Goal: Task Accomplishment & Management: Complete application form

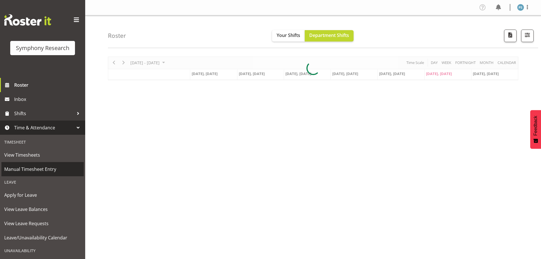
click at [43, 166] on span "Manual Timesheet Entry" at bounding box center [42, 169] width 77 height 9
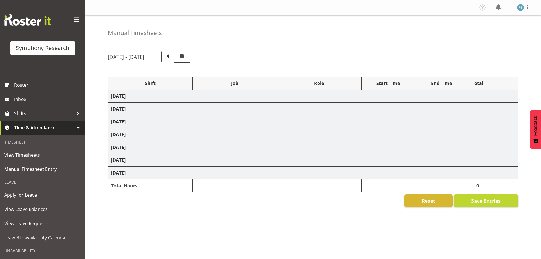
select select "22679"
select select "10499"
select select "2398"
select select "10499"
select select "2398"
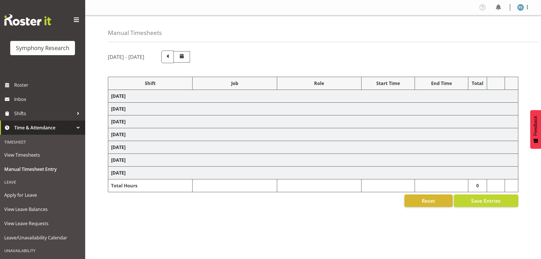
select select "22675"
select select "9636"
select select "22679"
select select "9426"
select select "22679"
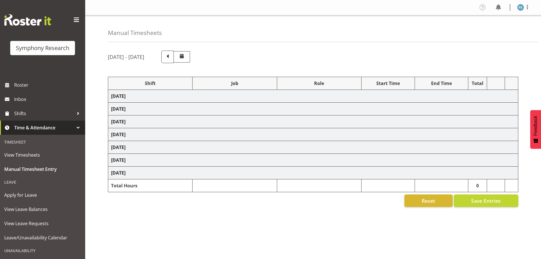
select select "10242"
select select "2398"
select select "10499"
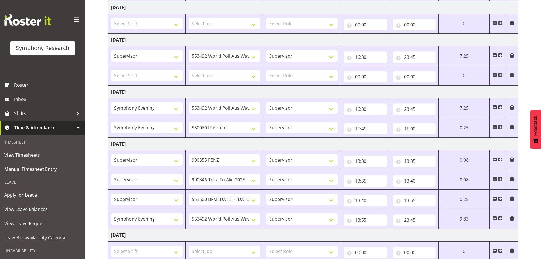
scroll to position [192, 0]
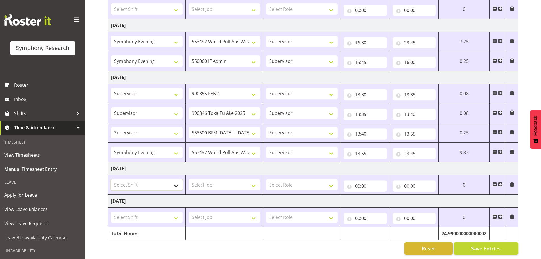
click at [176, 181] on select "Select Shift !!Project Briefing (Job to be assigned) !!Weekend Residential (Ros…" at bounding box center [147, 184] width 72 height 11
select select "22679"
click at [111, 179] on select "Select Shift !!Project Briefing (Job to be assigned) !!Weekend Residential (Ros…" at bounding box center [147, 184] width 72 height 11
click at [253, 181] on select "Select Job 550060 IF Admin 553492 World Poll Aus Wave 2 Main 2025 553493 World …" at bounding box center [225, 184] width 72 height 11
select select "10527"
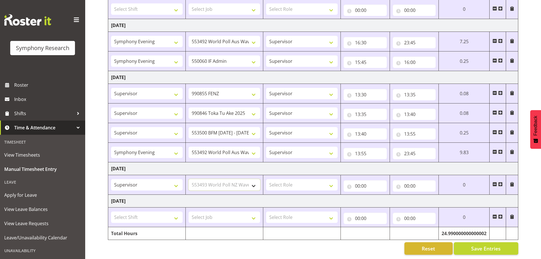
click at [189, 179] on select "Select Job 550060 IF Admin 553492 World Poll Aus Wave 2 Main 2025 553493 World …" at bounding box center [225, 184] width 72 height 11
click at [332, 181] on select "Select Role Supervisor Briefing Interviewing" at bounding box center [302, 184] width 72 height 11
select select "45"
click at [266, 179] on select "Select Role Supervisor Briefing Interviewing" at bounding box center [302, 184] width 72 height 11
click at [358, 182] on input "00:00" at bounding box center [365, 185] width 43 height 11
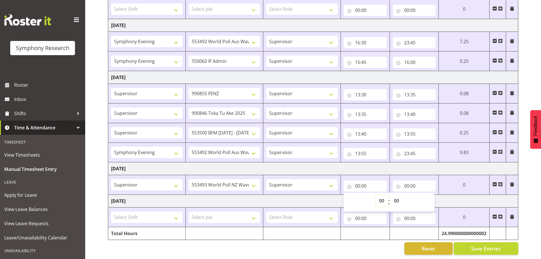
click at [383, 196] on select "00 01 02 03 04 05 06 07 08 09 10 11 12 13 14 15 16 17 18 19 20 21 22 23" at bounding box center [382, 200] width 13 height 11
select select "10"
click at [389, 195] on select "00 01 02 03 04 05 06 07 08 09 10 11 12 13 14 15 16 17 18 19 20 21 22 23" at bounding box center [382, 200] width 13 height 11
type input "10:00"
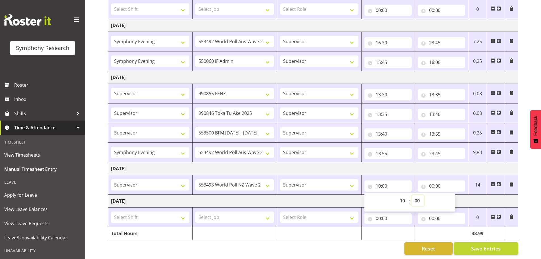
click at [417, 195] on select "00 01 02 03 04 05 06 07 08 09 10 11 12 13 14 15 16 17 18 19 20 21 22 23 24 25 2…" at bounding box center [417, 200] width 13 height 11
select select "40"
click at [411, 195] on select "00 01 02 03 04 05 06 07 08 09 10 11 12 13 14 15 16 17 18 19 20 21 22 23 24 25 2…" at bounding box center [417, 200] width 13 height 11
type input "10:40"
click at [499, 182] on span at bounding box center [498, 184] width 5 height 5
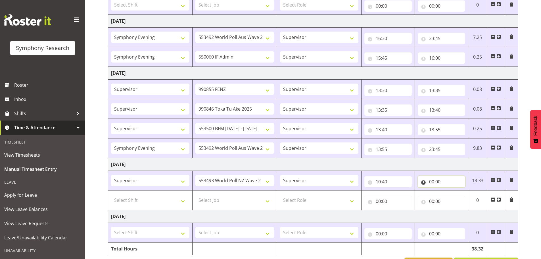
click at [433, 182] on input "00:00" at bounding box center [441, 181] width 47 height 11
click at [457, 197] on select "00 01 02 03 04 05 06 07 08 09 10 11 12 13 14 15 16 17 18 19 20 21 22 23" at bounding box center [456, 196] width 13 height 11
select select "11"
click at [450, 191] on select "00 01 02 03 04 05 06 07 08 09 10 11 12 13 14 15 16 17 18 19 20 21 22 23" at bounding box center [456, 196] width 13 height 11
type input "11:00"
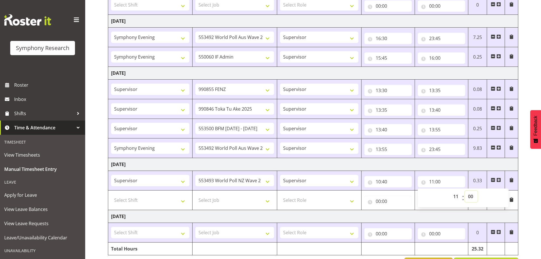
click at [470, 197] on select "00 01 02 03 04 05 06 07 08 09 10 11 12 13 14 15 16 17 18 19 20 21 22 23 24 25 2…" at bounding box center [471, 196] width 13 height 11
select select "40"
click at [465, 191] on select "00 01 02 03 04 05 06 07 08 09 10 11 12 13 14 15 16 17 18 19 20 21 22 23 24 25 2…" at bounding box center [471, 196] width 13 height 11
type input "11:40"
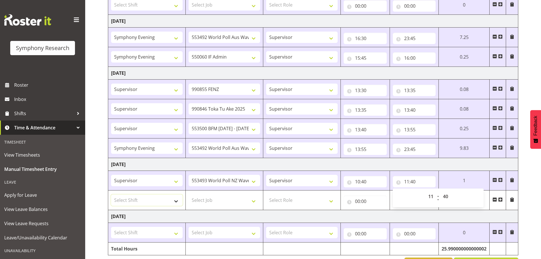
click at [175, 200] on select "Select Shift !!Project Briefing (Job to be assigned) !!Weekend Residential (Ros…" at bounding box center [147, 199] width 72 height 11
select select "22675"
click at [111, 194] on select "Select Shift !!Project Briefing (Job to be assigned) !!Weekend Residential (Ros…" at bounding box center [147, 199] width 72 height 11
click at [251, 201] on select "Select Job 550060 IF Admin 553492 World Poll Aus Wave 2 Main 2025 553493 World …" at bounding box center [225, 199] width 72 height 11
select select "10499"
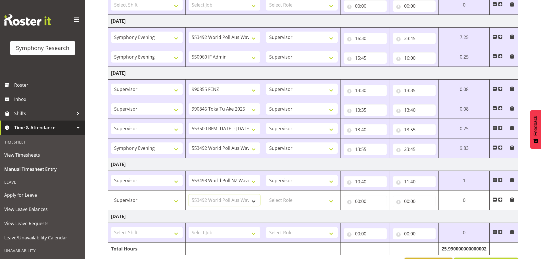
click at [189, 194] on select "Select Job 550060 IF Admin 553492 World Poll Aus Wave 2 Main 2025 553493 World …" at bounding box center [225, 199] width 72 height 11
click at [332, 200] on select "Select Role Supervisor Briefing Interviewing" at bounding box center [302, 199] width 72 height 11
select select "45"
click at [266, 194] on select "Select Role Supervisor Briefing Interviewing" at bounding box center [302, 199] width 72 height 11
click at [357, 201] on input "00:00" at bounding box center [365, 200] width 43 height 11
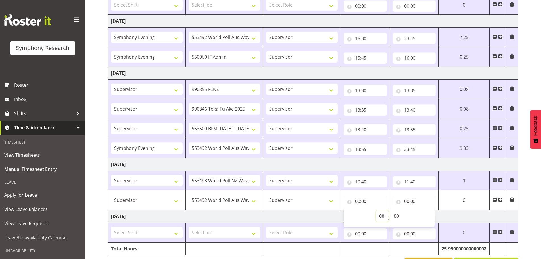
click at [383, 214] on select "00 01 02 03 04 05 06 07 08 09 10 11 12 13 14 15 16 17 18 19 20 21 22 23" at bounding box center [382, 215] width 13 height 11
select select "11"
click at [389, 210] on select "00 01 02 03 04 05 06 07 08 09 10 11 12 13 14 15 16 17 18 19 20 21 22 23" at bounding box center [382, 215] width 13 height 11
type input "11:00"
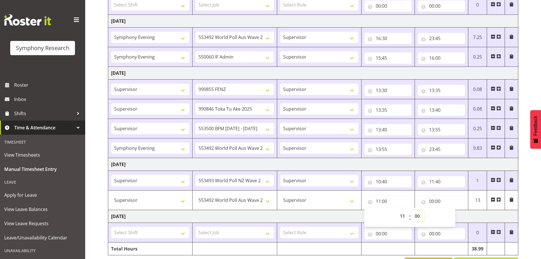
click at [418, 218] on select "00 01 02 03 04 05 06 07 08 09 10 11 12 13 14 15 16 17 18 19 20 21 22 23 24 25 2…" at bounding box center [417, 215] width 13 height 11
select select "40"
click at [411, 210] on select "00 01 02 03 04 05 06 07 08 09 10 11 12 13 14 15 16 17 18 19 20 21 22 23 24 25 2…" at bounding box center [417, 215] width 13 height 11
type input "11:40"
click at [432, 201] on input "00:00" at bounding box center [441, 200] width 47 height 11
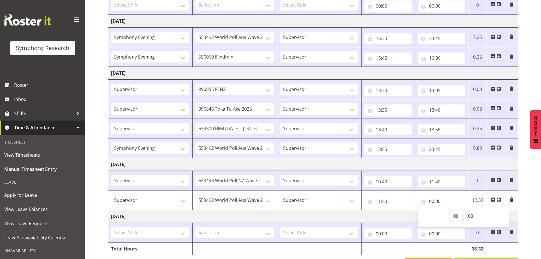
click at [456, 216] on select "00 01 02 03 04 05 06 07 08 09 10 11 12 13 14 15 16 17 18 19 20 21 22 23" at bounding box center [456, 215] width 13 height 11
select select "20"
click at [450, 210] on select "00 01 02 03 04 05 06 07 08 09 10 11 12 13 14 15 16 17 18 19 20 21 22 23" at bounding box center [456, 215] width 13 height 11
type input "20:00"
click at [469, 217] on select "00 01 02 03 04 05 06 07 08 09 10 11 12 13 14 15 16 17 18 19 20 21 22 23 24 25 2…" at bounding box center [471, 215] width 13 height 11
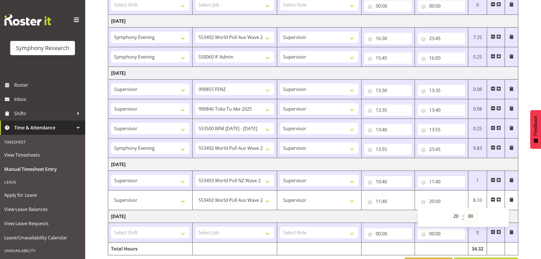
select select "30"
click at [465, 210] on select "00 01 02 03 04 05 06 07 08 09 10 11 12 13 14 15 16 17 18 19 20 21 22 23 24 25 2…" at bounding box center [471, 215] width 13 height 11
type input "20:30"
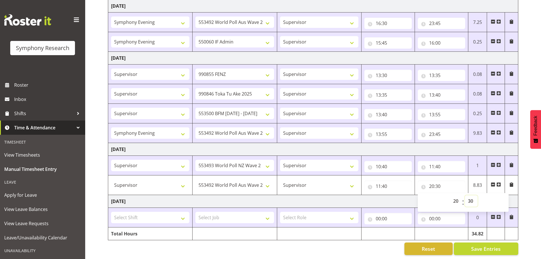
scroll to position [211, 0]
click at [487, 244] on span "Save Entries" at bounding box center [486, 247] width 30 height 7
select select "22675"
select select "10499"
type input "11:40"
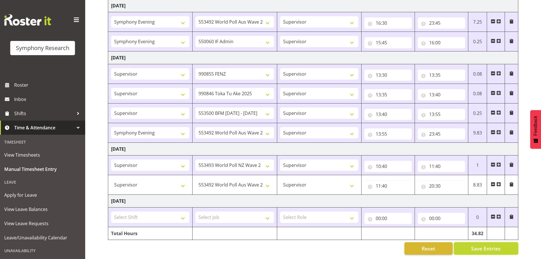
type input "20:30"
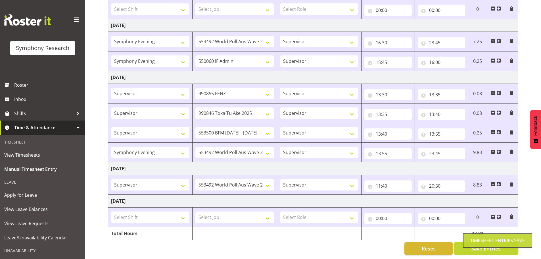
scroll to position [192, 0]
click at [499, 182] on span at bounding box center [498, 184] width 5 height 5
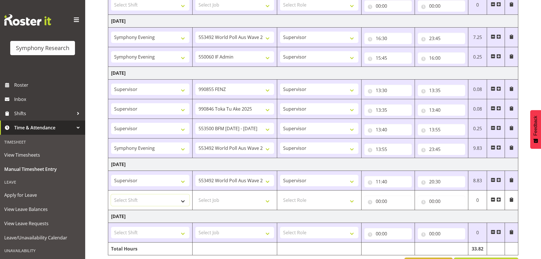
click at [181, 202] on select "Select Shift !!Project Briefing (Job to be assigned) !!Weekend Residential (Ros…" at bounding box center [150, 199] width 78 height 11
select select "22679"
click at [111, 194] on select "Select Shift !!Project Briefing (Job to be assigned) !!Weekend Residential (Ros…" at bounding box center [150, 199] width 78 height 11
click at [269, 201] on select "Select Job 550060 IF Admin 553492 World Poll Aus Wave 2 Main 2025 553493 World …" at bounding box center [234, 199] width 78 height 11
select select "10527"
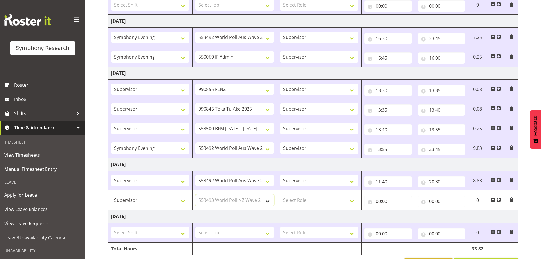
click at [195, 194] on select "Select Job 550060 IF Admin 553492 World Poll Aus Wave 2 Main 2025 553493 World …" at bounding box center [234, 199] width 78 height 11
click at [352, 201] on select "Select Role Supervisor Briefing Interviewing" at bounding box center [319, 199] width 78 height 11
select select "45"
click at [280, 194] on select "Select Role Supervisor Briefing Interviewing" at bounding box center [319, 199] width 78 height 11
click at [378, 201] on input "00:00" at bounding box center [387, 200] width 47 height 11
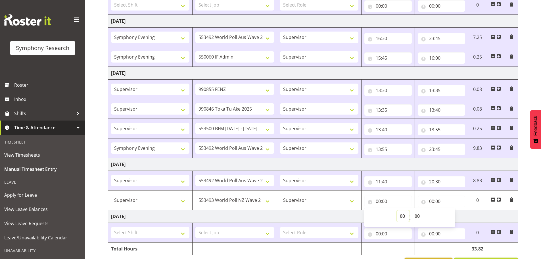
click at [405, 216] on select "00 01 02 03 04 05 06 07 08 09 10 11 12 13 14 15 16 17 18 19 20 21 22 23" at bounding box center [403, 215] width 13 height 11
select select "10"
click at [397, 210] on select "00 01 02 03 04 05 06 07 08 09 10 11 12 13 14 15 16 17 18 19 20 21 22 23" at bounding box center [403, 215] width 13 height 11
type input "10:00"
click at [417, 216] on select "00 01 02 03 04 05 06 07 08 09 10 11 12 13 14 15 16 17 18 19 20 21 22 23 24 25 2…" at bounding box center [417, 215] width 13 height 11
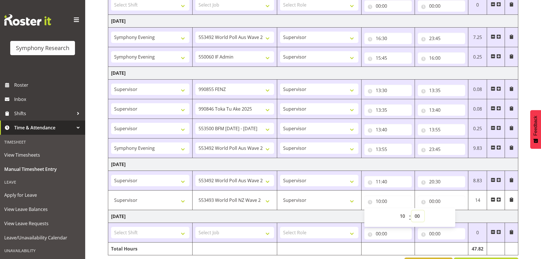
select select "40"
click at [411, 210] on select "00 01 02 03 04 05 06 07 08 09 10 11 12 13 14 15 16 17 18 19 20 21 22 23 24 25 2…" at bounding box center [417, 215] width 13 height 11
type input "10:40"
click at [433, 200] on input "00:00" at bounding box center [441, 200] width 47 height 11
click at [455, 216] on select "00 01 02 03 04 05 06 07 08 09 10 11 12 13 14 15 16 17 18 19 20 21 22 23" at bounding box center [456, 215] width 13 height 11
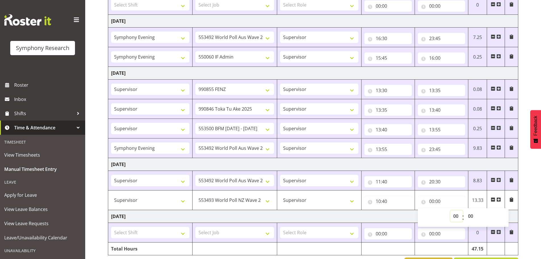
select select "11"
click at [450, 210] on select "00 01 02 03 04 05 06 07 08 09 10 11 12 13 14 15 16 17 18 19 20 21 22 23" at bounding box center [456, 215] width 13 height 11
type input "11:00"
click at [473, 215] on select "00 01 02 03 04 05 06 07 08 09 10 11 12 13 14 15 16 17 18 19 20 21 22 23 24 25 2…" at bounding box center [471, 215] width 13 height 11
select select "40"
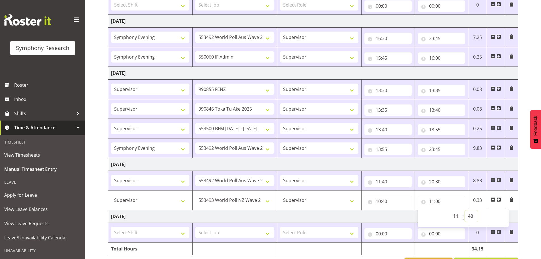
click at [465, 210] on select "00 01 02 03 04 05 06 07 08 09 10 11 12 13 14 15 16 17 18 19 20 21 22 23 24 25 2…" at bounding box center [471, 215] width 13 height 11
type input "11:40"
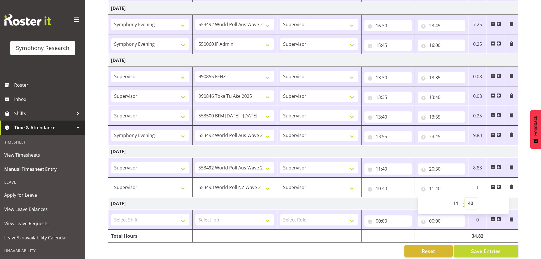
scroll to position [211, 0]
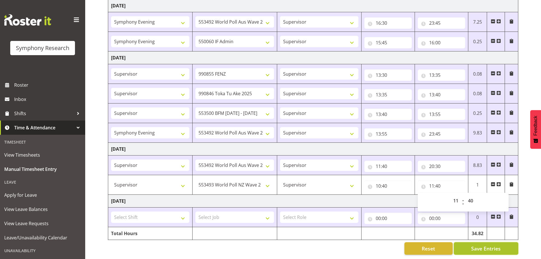
click at [484, 244] on span "Save Entries" at bounding box center [486, 247] width 30 height 7
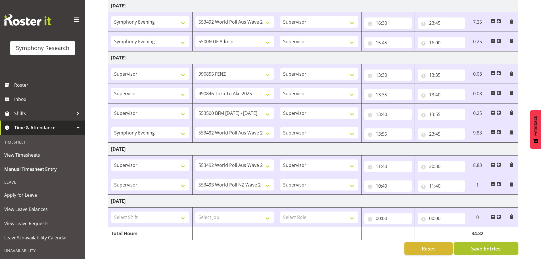
click at [475, 244] on span "Save Entries" at bounding box center [486, 247] width 30 height 7
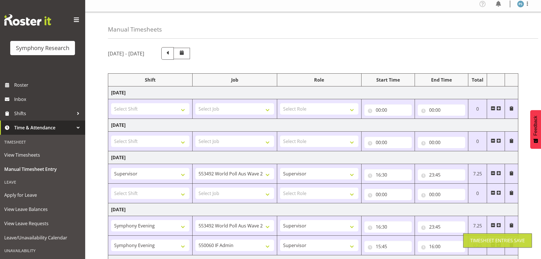
scroll to position [0, 0]
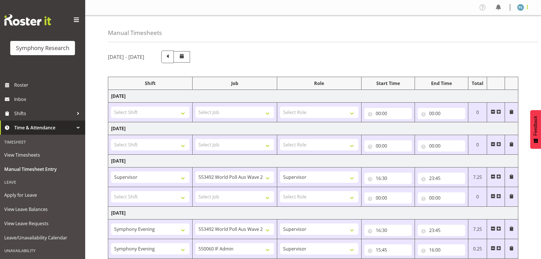
click at [528, 9] on span at bounding box center [527, 7] width 7 height 7
click at [514, 30] on link "Log Out" at bounding box center [503, 30] width 55 height 10
